Goal: Book appointment/travel/reservation

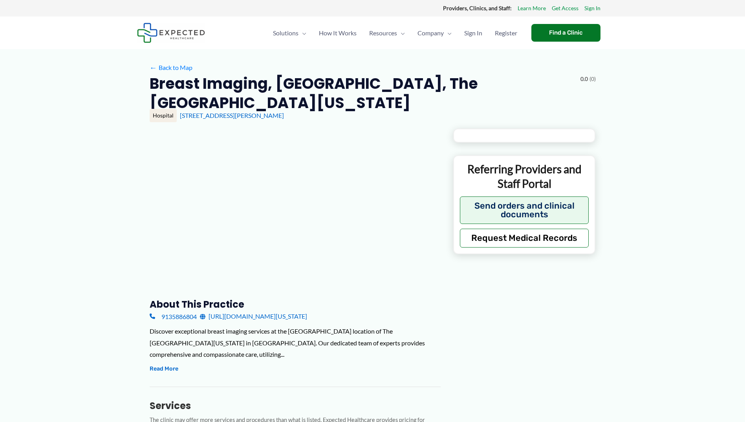
type input "**********"
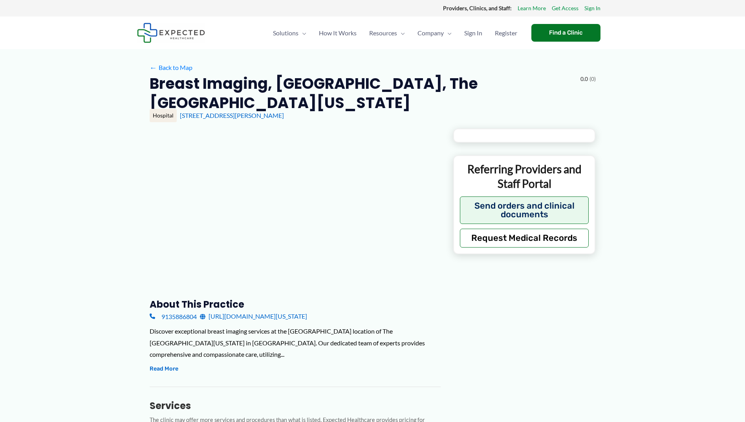
type input "**********"
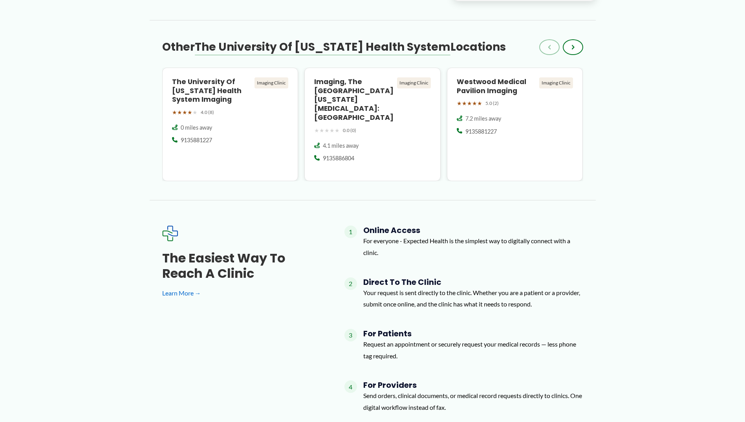
scroll to position [746, 0]
